Goal: Transaction & Acquisition: Purchase product/service

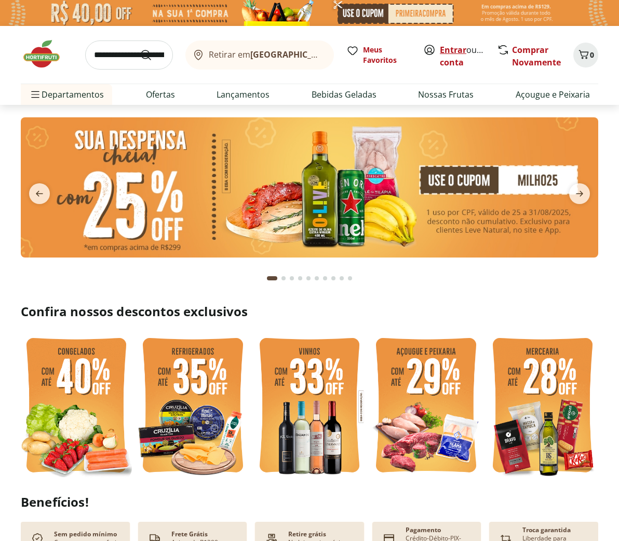
click at [459, 53] on link "Entrar" at bounding box center [453, 49] width 26 height 11
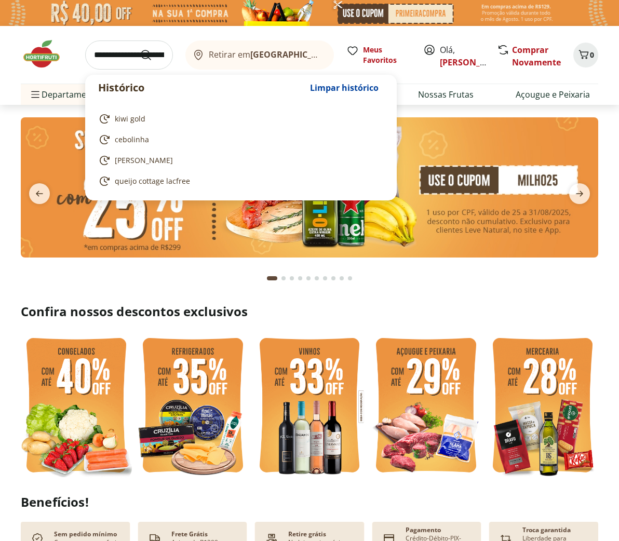
click at [103, 54] on input "search" at bounding box center [129, 55] width 88 height 29
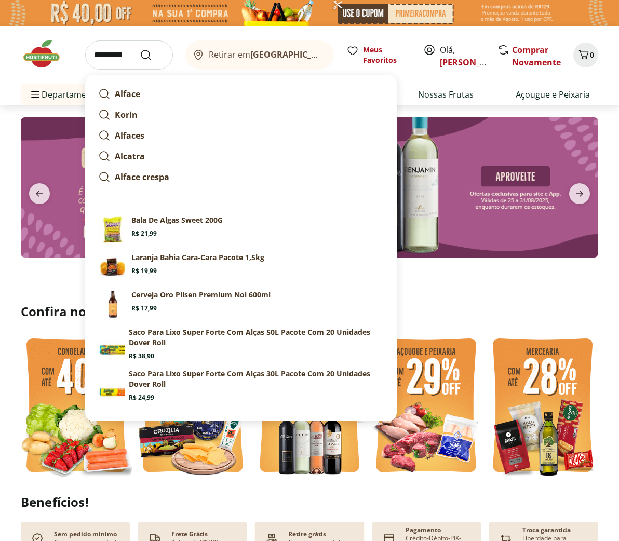
type input "*********"
click at [152, 55] on button "Submit Search" at bounding box center [152, 55] width 25 height 12
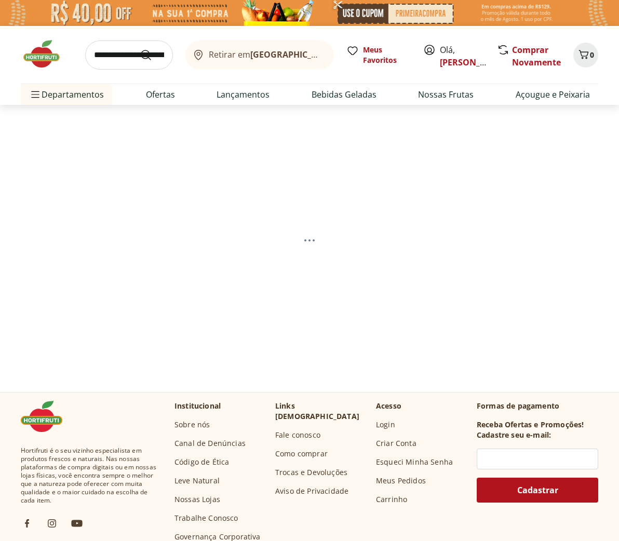
select select "**********"
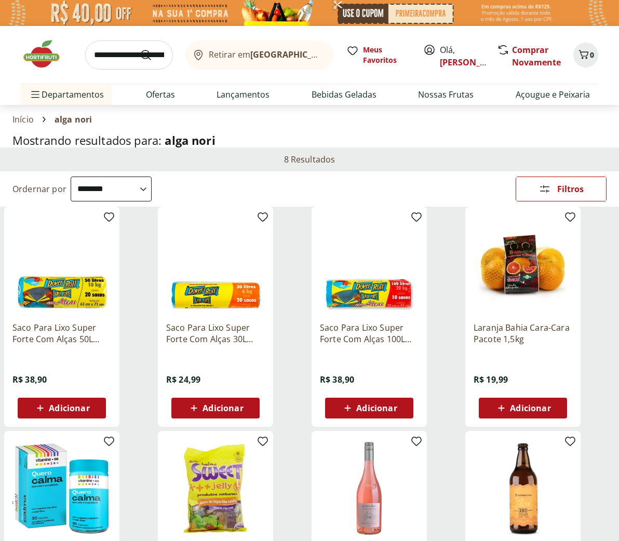
click at [98, 59] on input "search" at bounding box center [129, 55] width 88 height 29
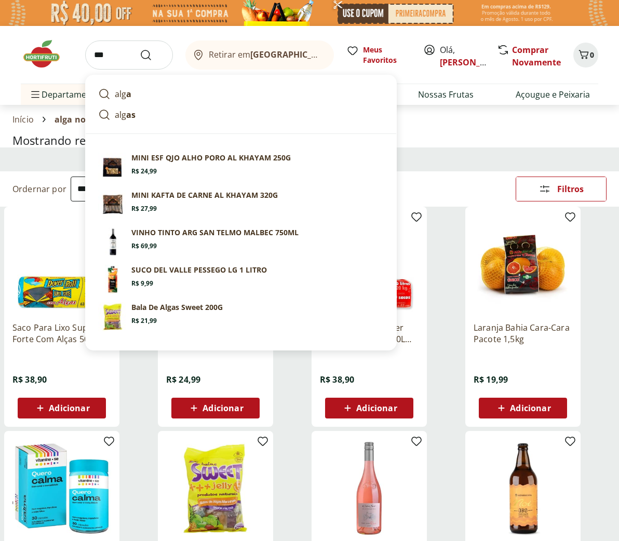
type input "****"
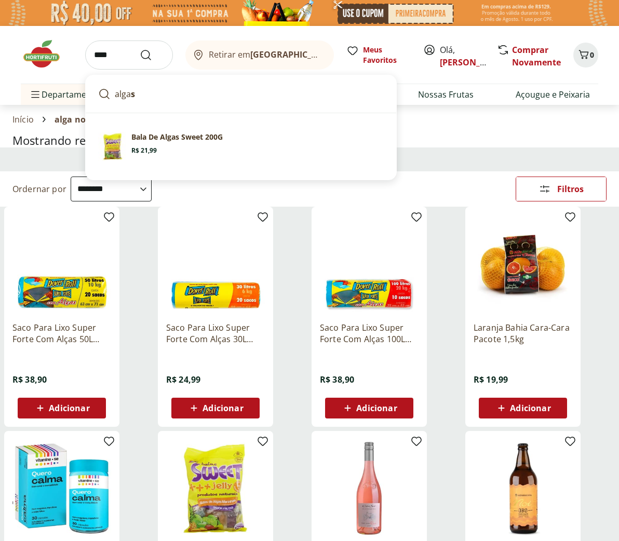
click at [152, 55] on button "Submit Search" at bounding box center [152, 55] width 25 height 12
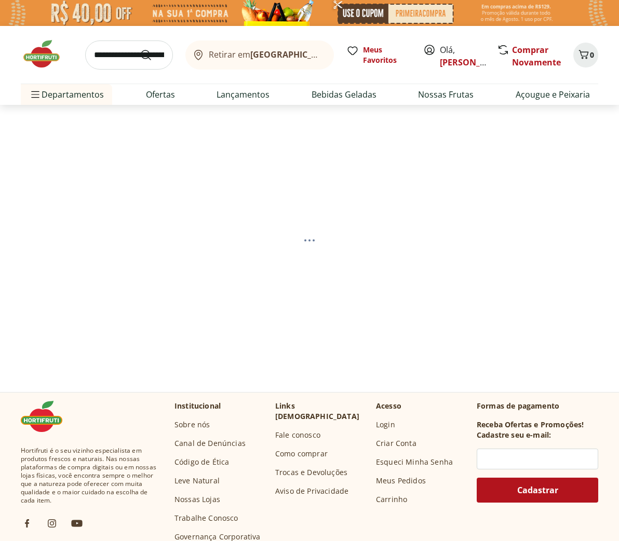
select select "**********"
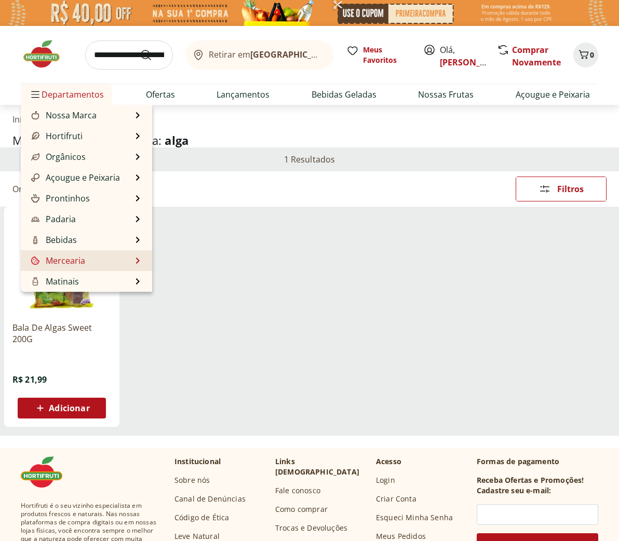
click at [79, 263] on link "Mercearia" at bounding box center [57, 261] width 56 height 12
select select "**********"
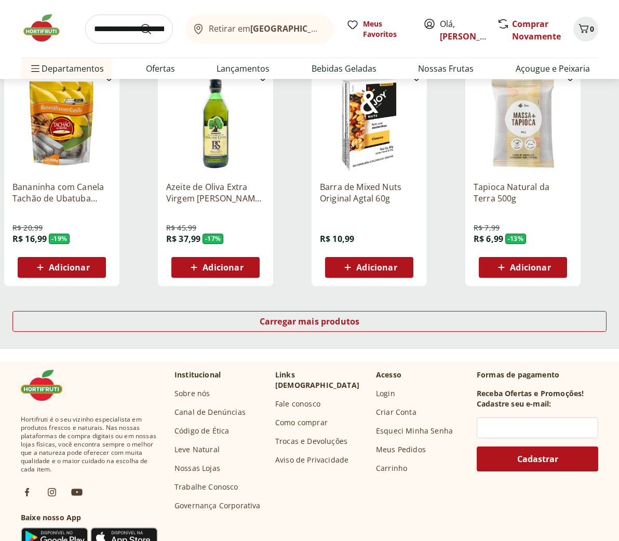
scroll to position [590, 0]
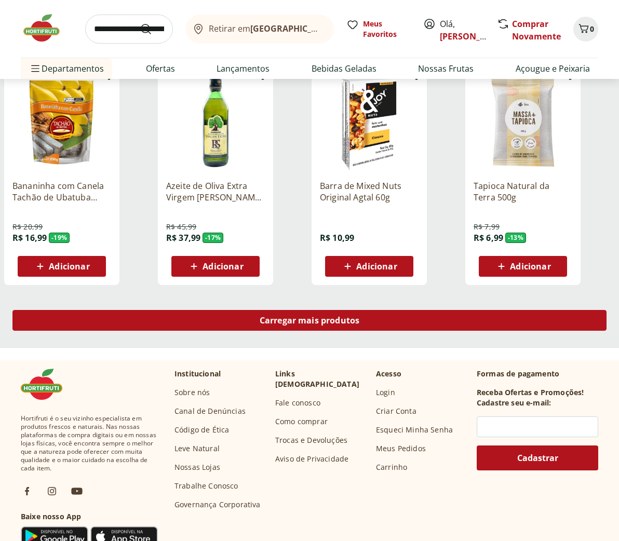
click at [309, 316] on span "Carregar mais produtos" at bounding box center [310, 320] width 100 height 8
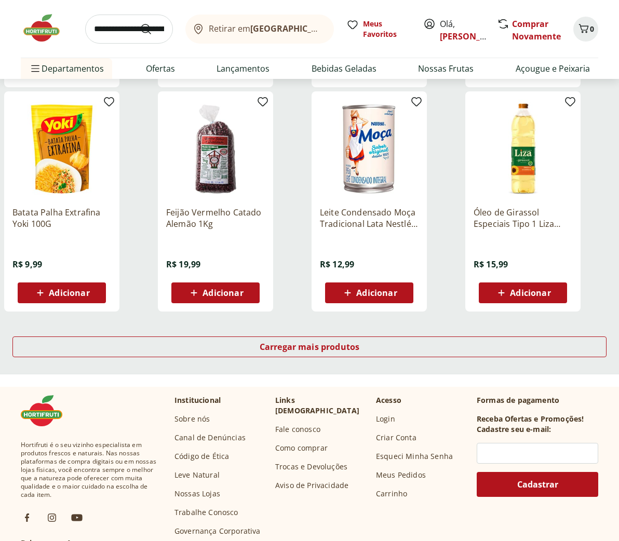
scroll to position [1243, 0]
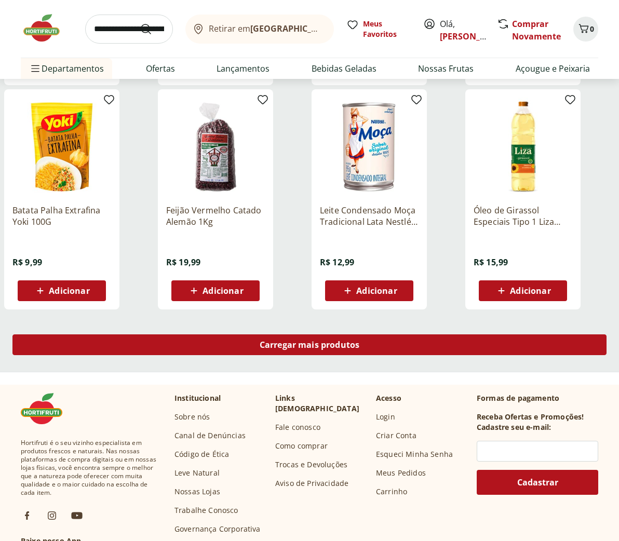
click at [323, 348] on span "Carregar mais produtos" at bounding box center [310, 345] width 100 height 8
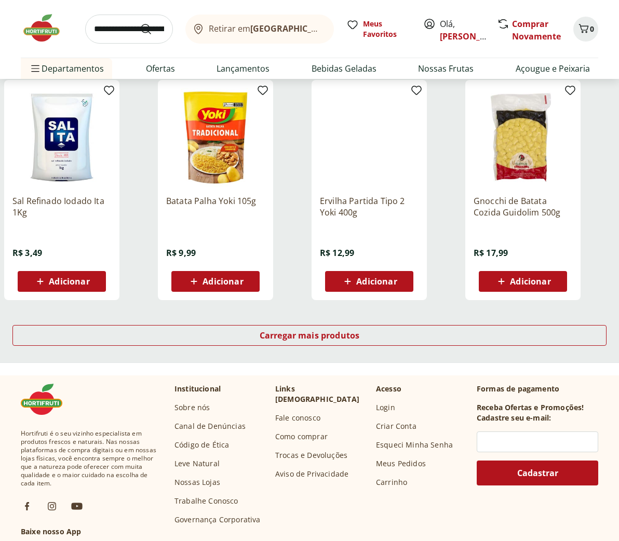
scroll to position [1934, 0]
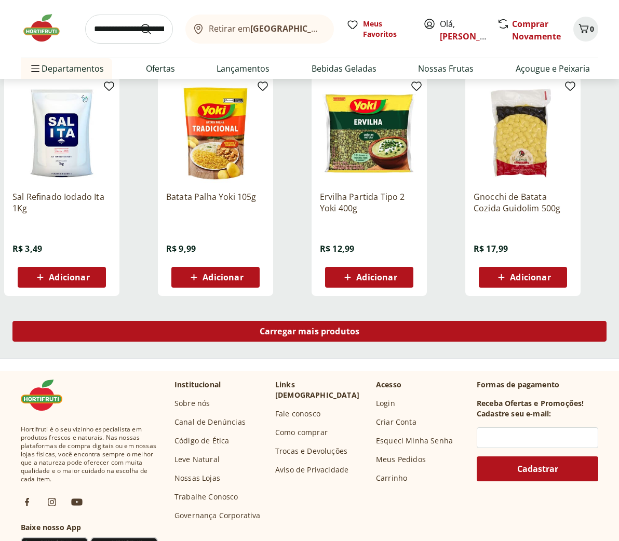
click at [300, 333] on span "Carregar mais produtos" at bounding box center [310, 331] width 100 height 8
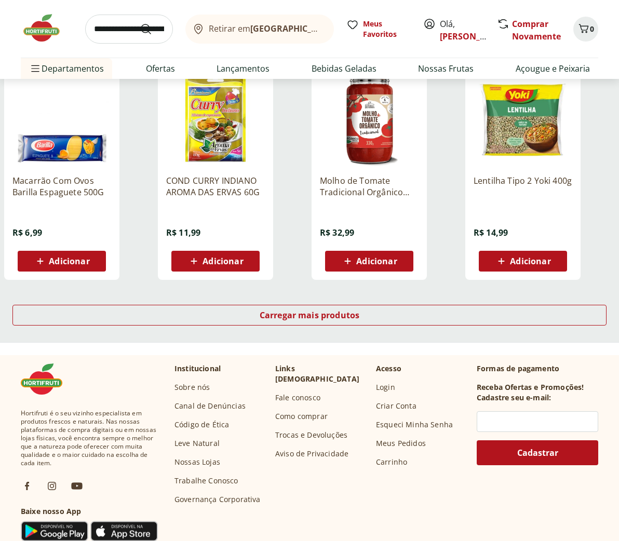
scroll to position [2634, 0]
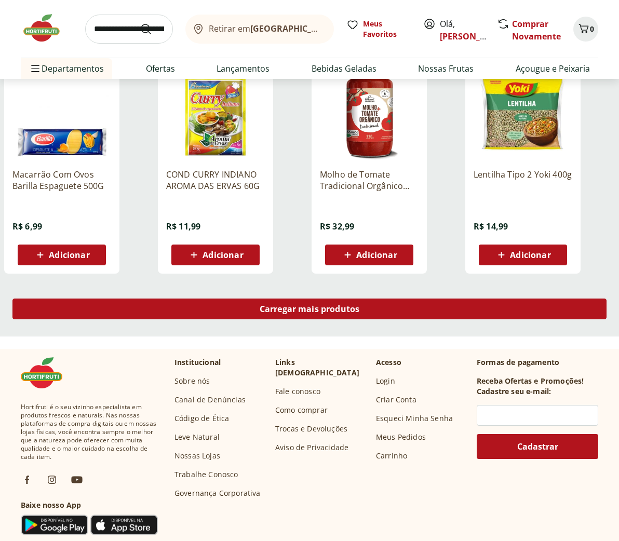
click at [317, 311] on span "Carregar mais produtos" at bounding box center [310, 309] width 100 height 8
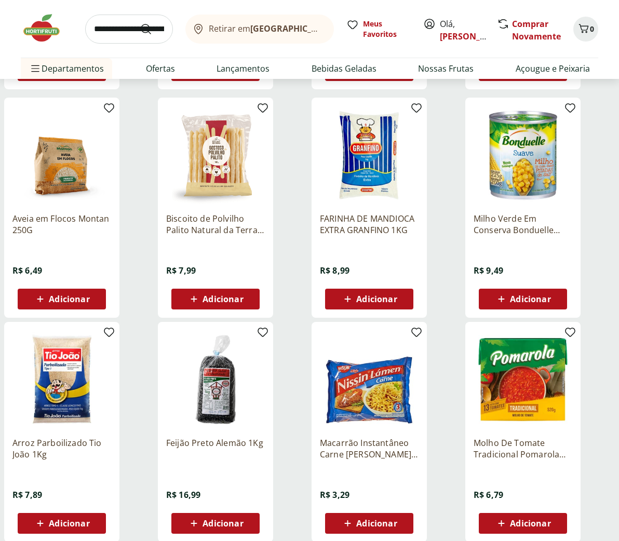
scroll to position [2819, 0]
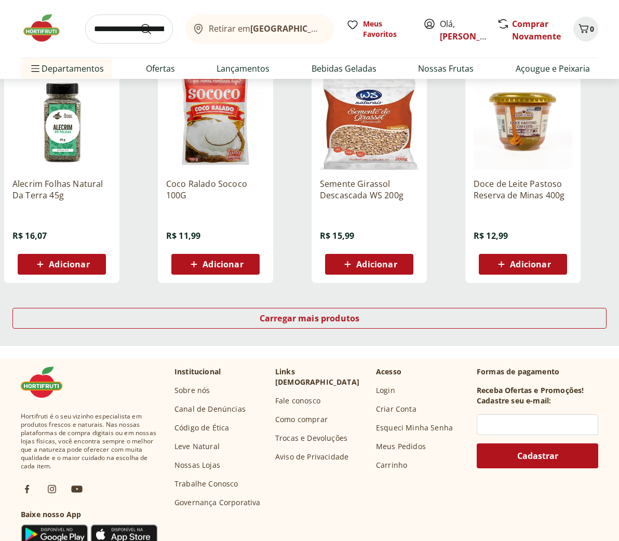
scroll to position [3301, 0]
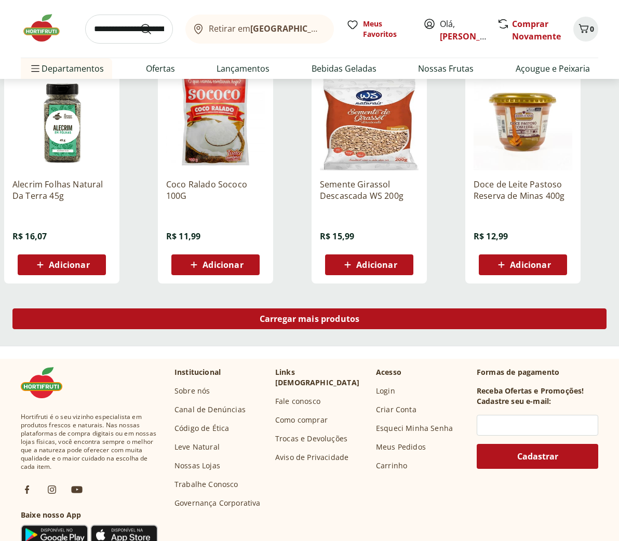
click at [290, 316] on span "Carregar mais produtos" at bounding box center [310, 319] width 100 height 8
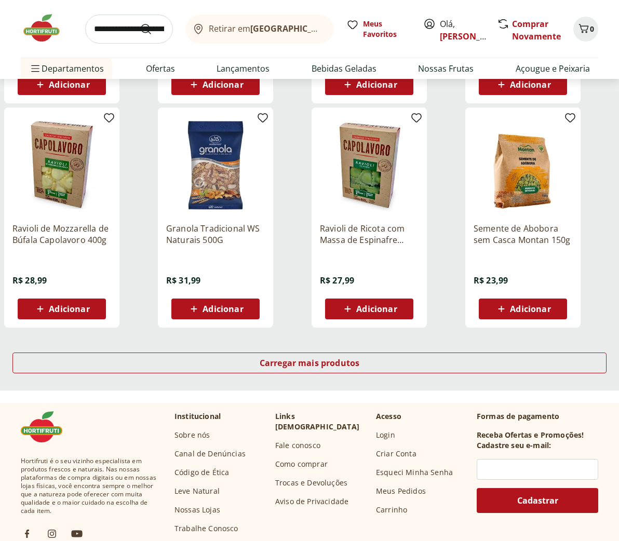
scroll to position [3936, 0]
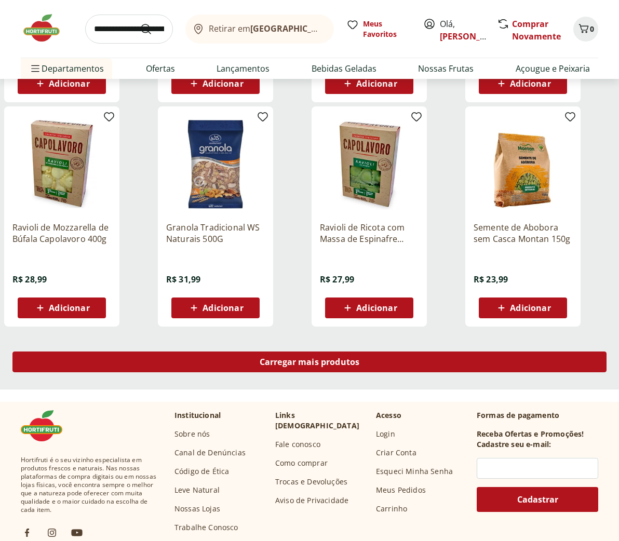
click at [311, 360] on span "Carregar mais produtos" at bounding box center [310, 362] width 100 height 8
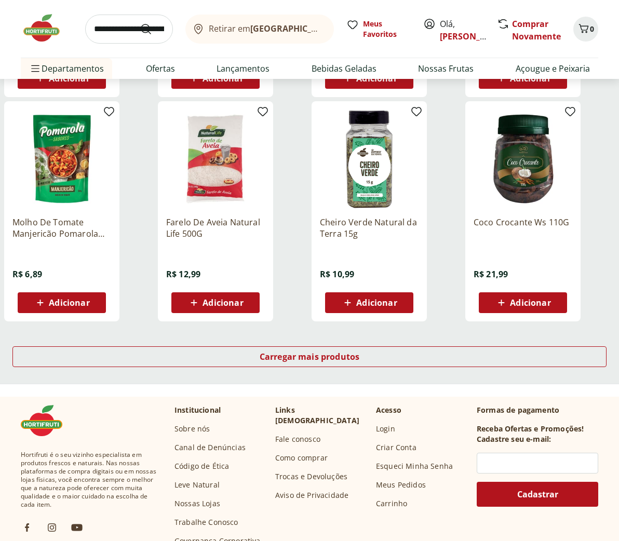
scroll to position [4622, 0]
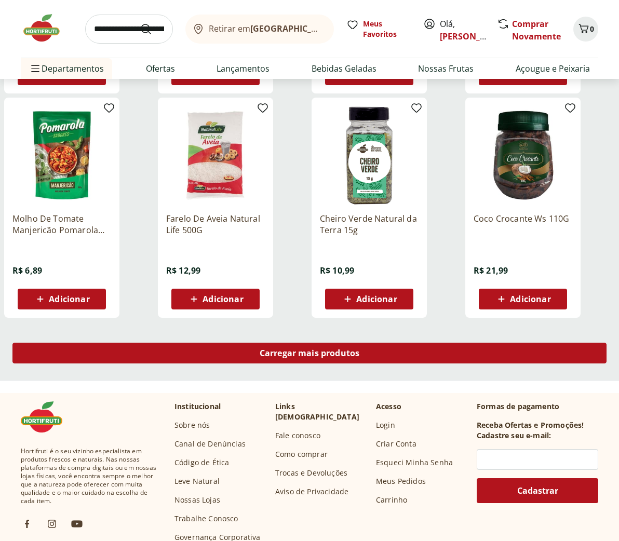
click at [299, 356] on span "Carregar mais produtos" at bounding box center [310, 353] width 100 height 8
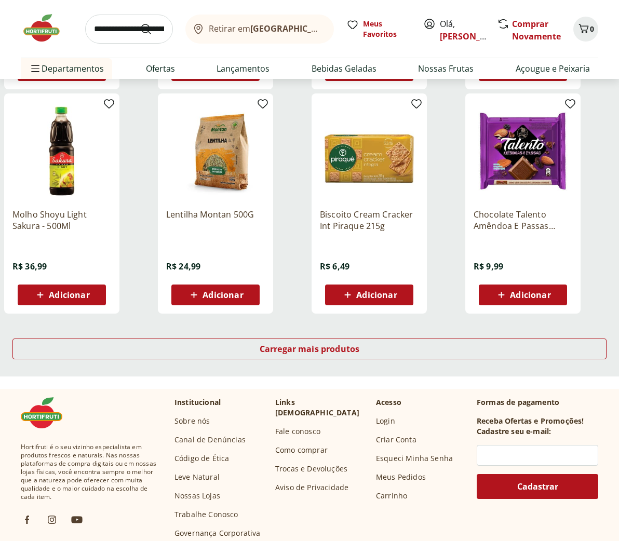
scroll to position [5305, 0]
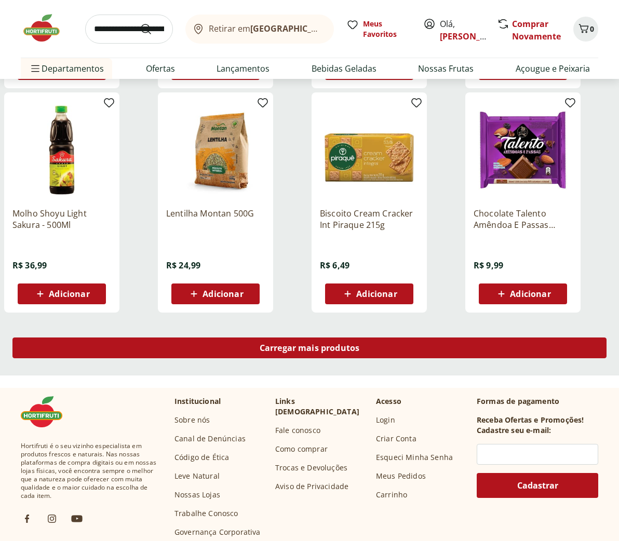
click at [307, 348] on span "Carregar mais produtos" at bounding box center [310, 348] width 100 height 8
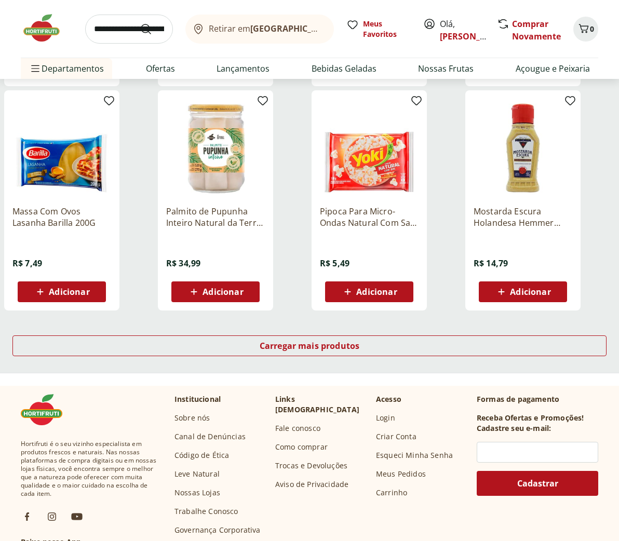
scroll to position [5996, 0]
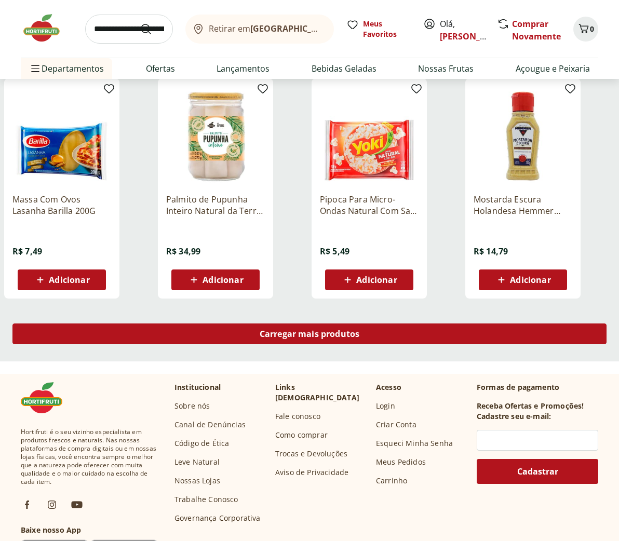
click at [308, 336] on span "Carregar mais produtos" at bounding box center [310, 334] width 100 height 8
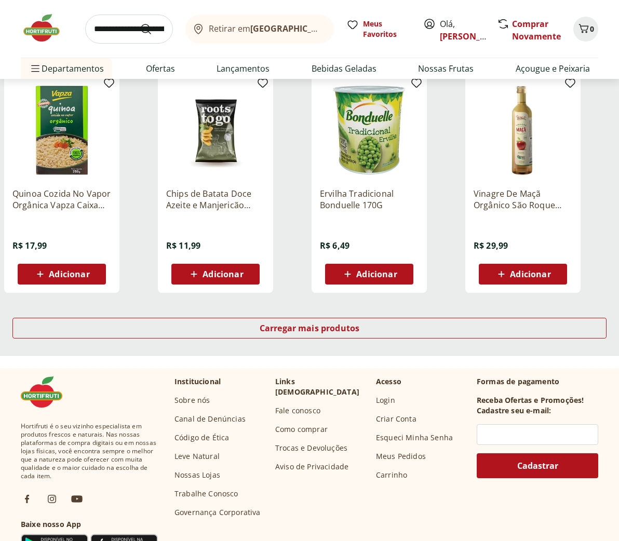
scroll to position [6680, 0]
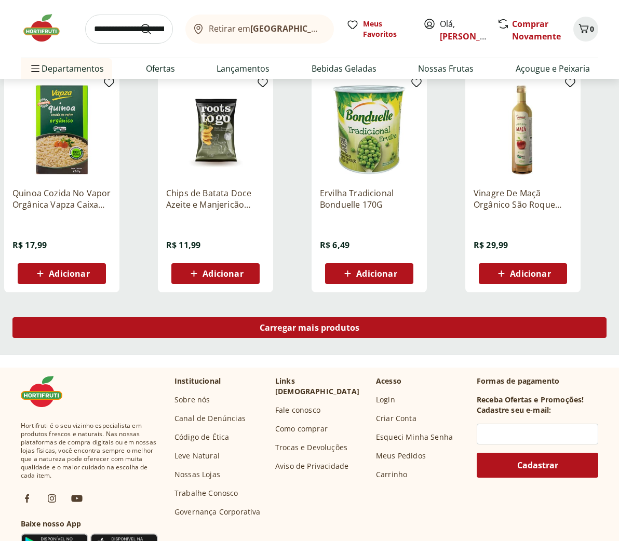
click at [307, 329] on span "Carregar mais produtos" at bounding box center [310, 328] width 100 height 8
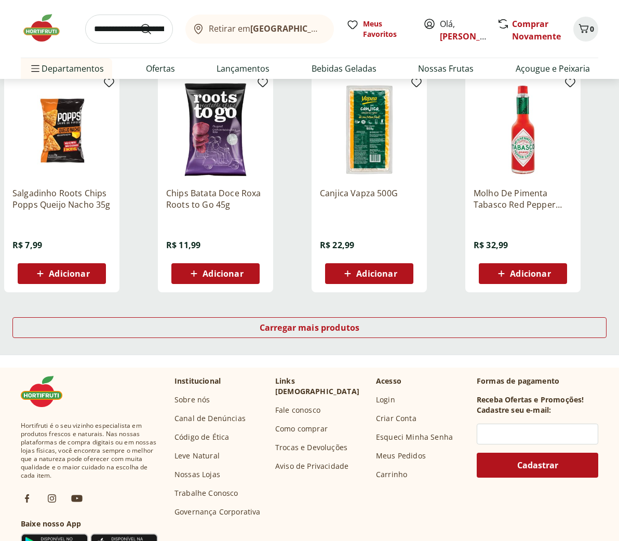
scroll to position [7359, 0]
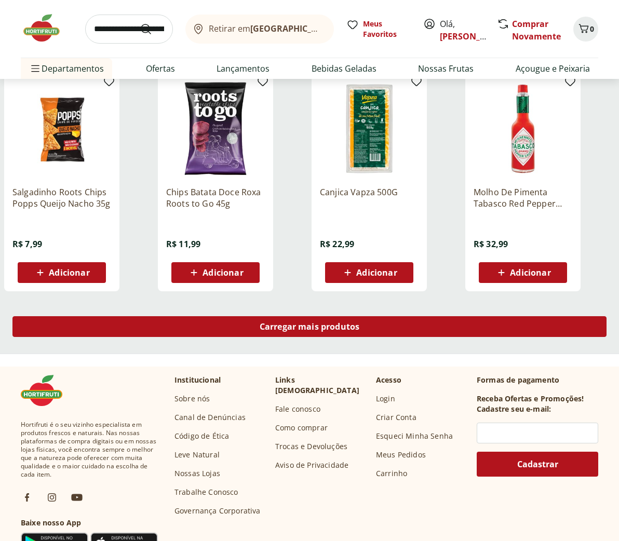
click at [320, 326] on span "Carregar mais produtos" at bounding box center [310, 327] width 100 height 8
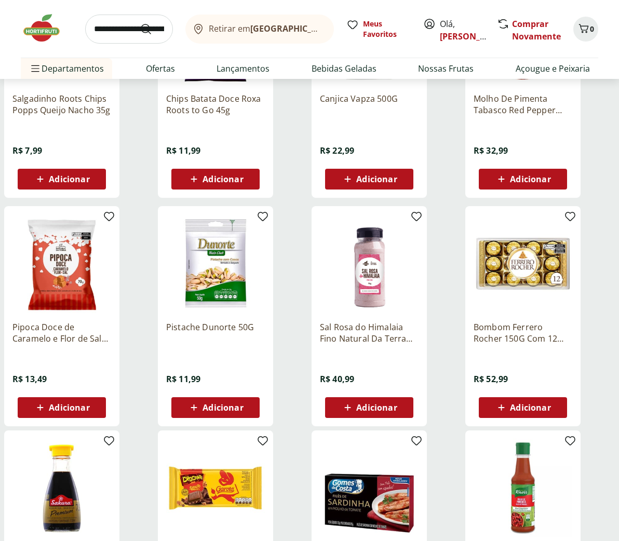
scroll to position [7489, 0]
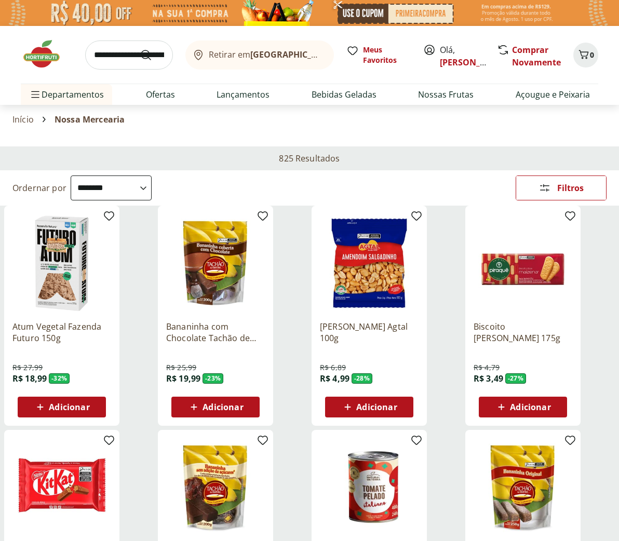
select select "**********"
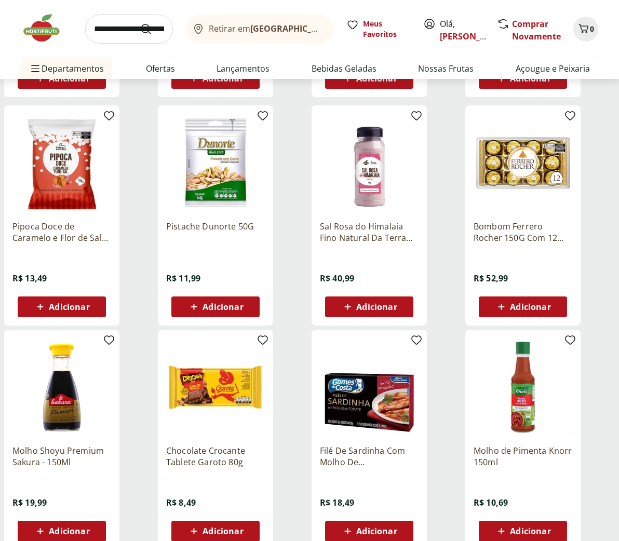
scroll to position [7555, 0]
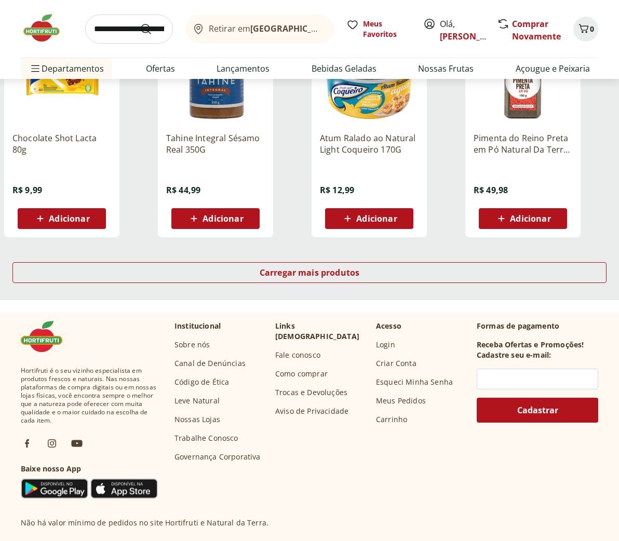
scroll to position [8092, 0]
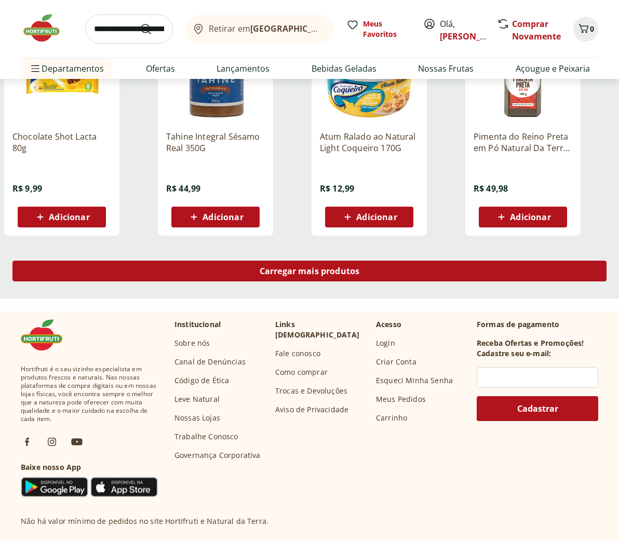
click at [297, 274] on span "Carregar mais produtos" at bounding box center [310, 271] width 100 height 8
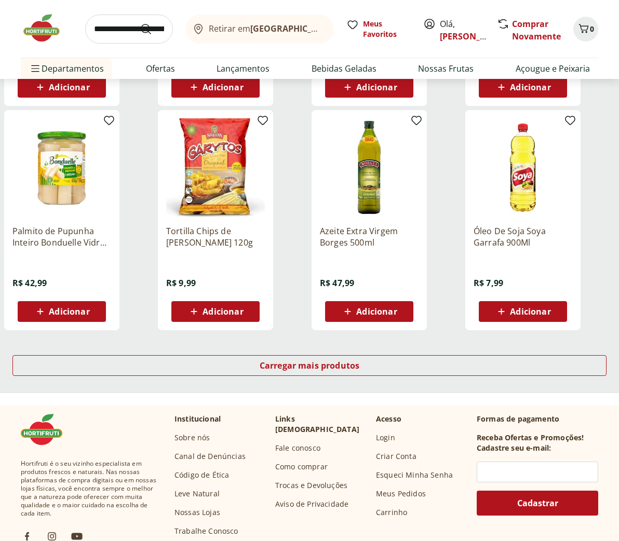
scroll to position [8693, 0]
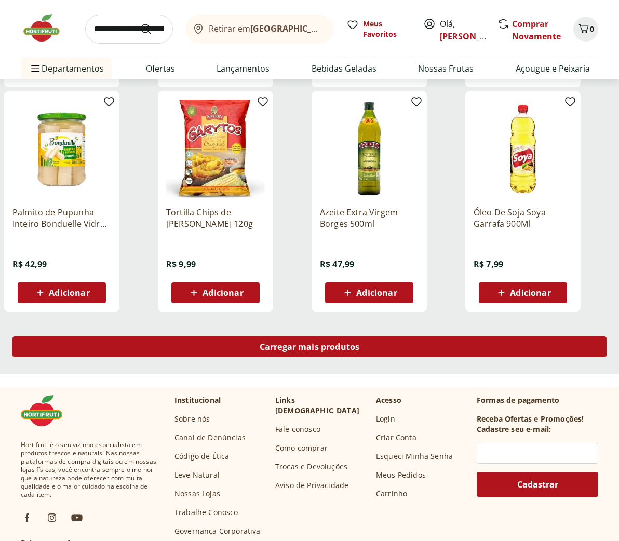
click at [303, 343] on span "Carregar mais produtos" at bounding box center [310, 347] width 100 height 8
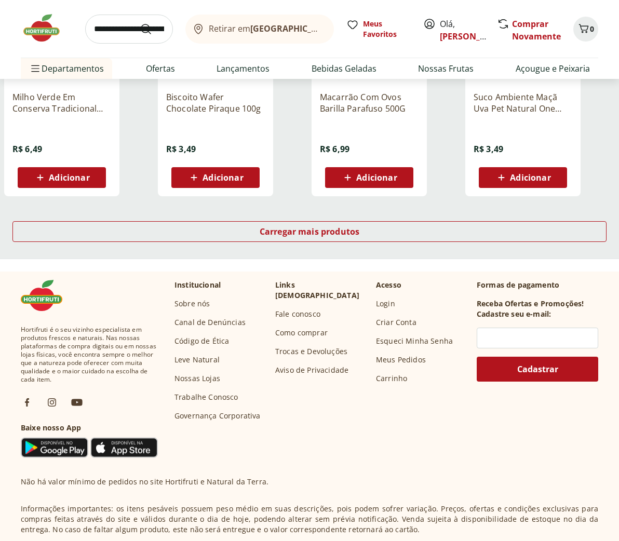
scroll to position [9487, 0]
